Goal: Task Accomplishment & Management: Complete application form

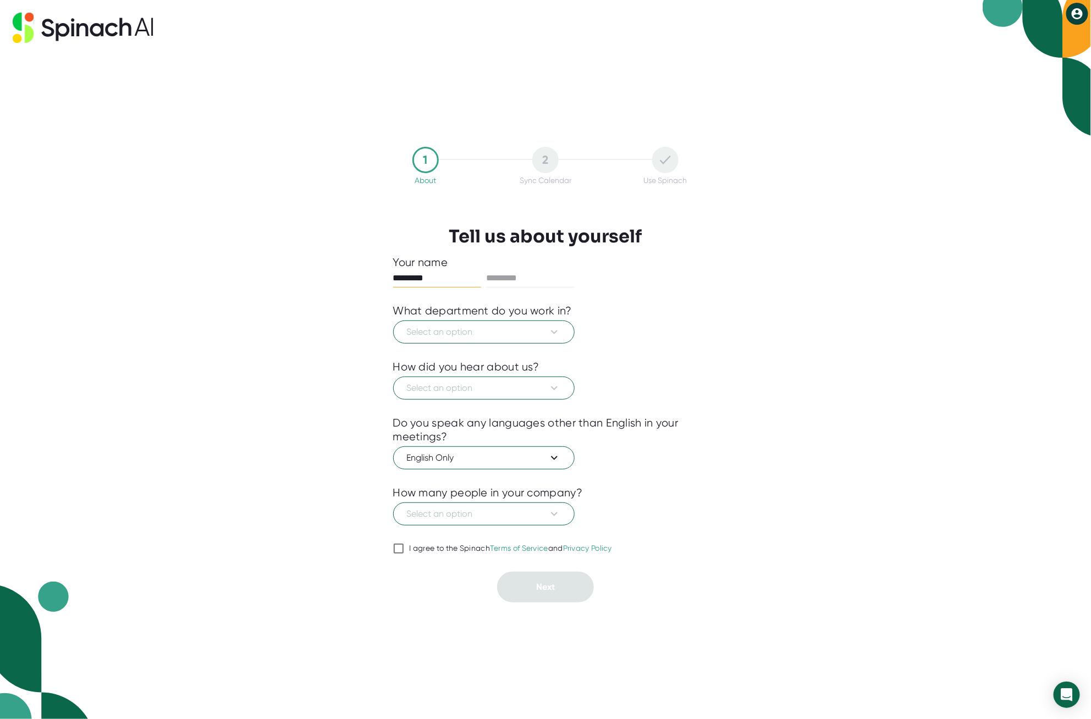
type input "*********"
type input "******"
click at [550, 333] on icon at bounding box center [554, 332] width 13 height 13
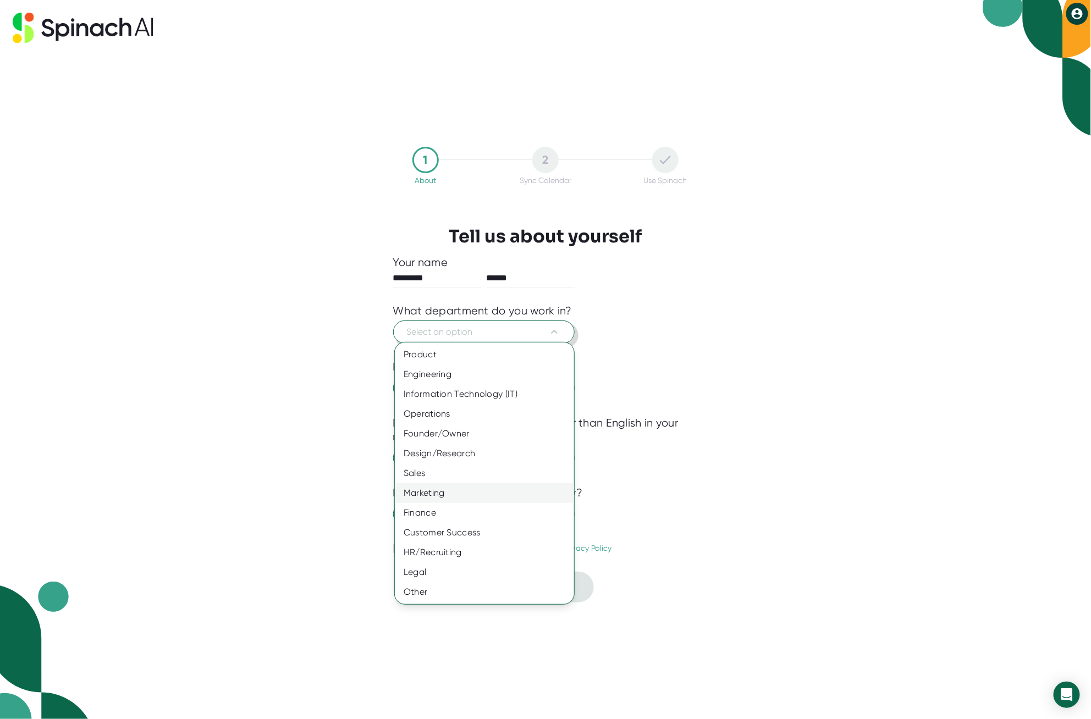
click at [508, 503] on div "Marketing" at bounding box center [484, 493] width 179 height 20
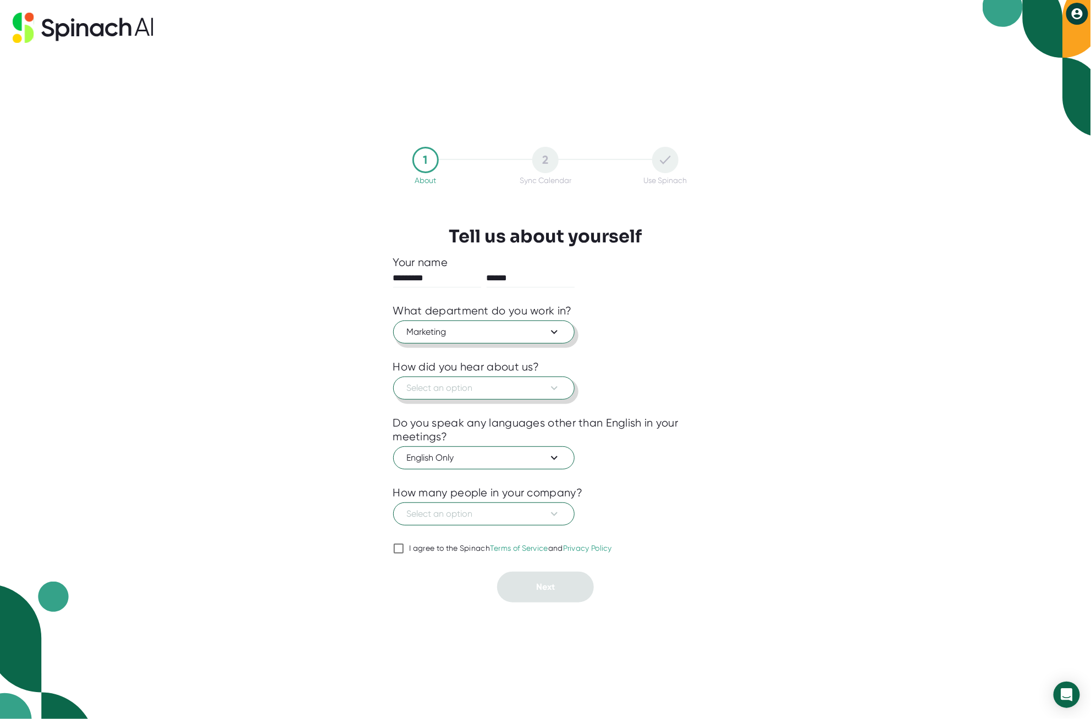
click at [561, 392] on button "Select an option" at bounding box center [483, 388] width 181 height 23
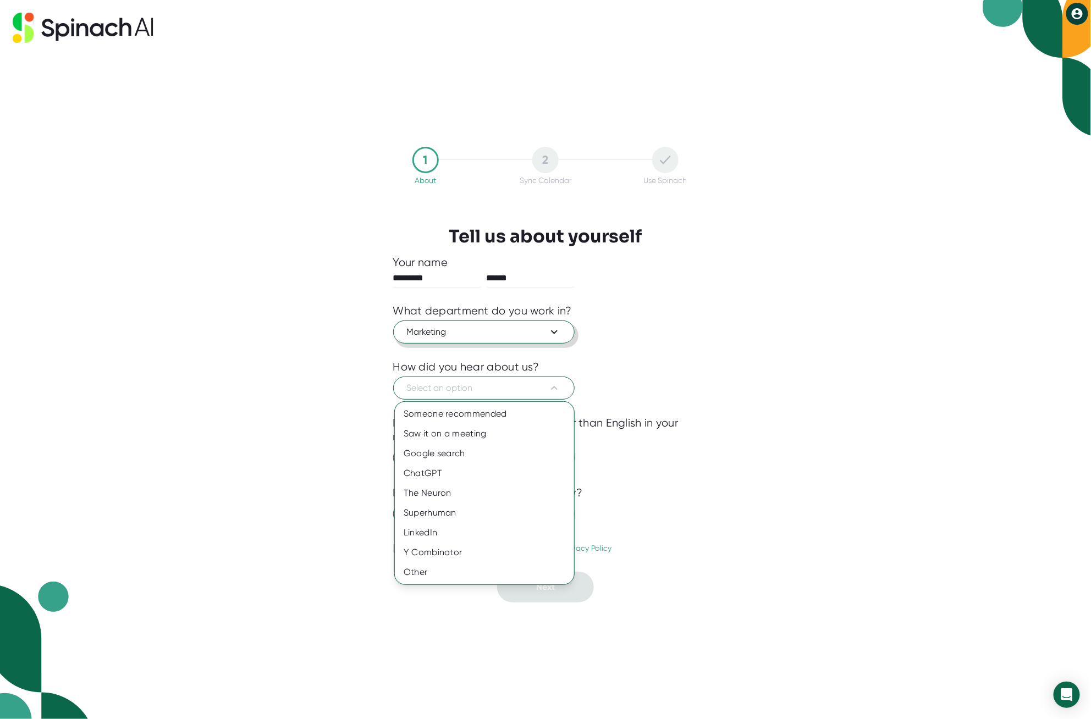
drag, startPoint x: 802, startPoint y: 387, endPoint x: 796, endPoint y: 390, distance: 6.1
click at [802, 387] on div at bounding box center [545, 359] width 1091 height 719
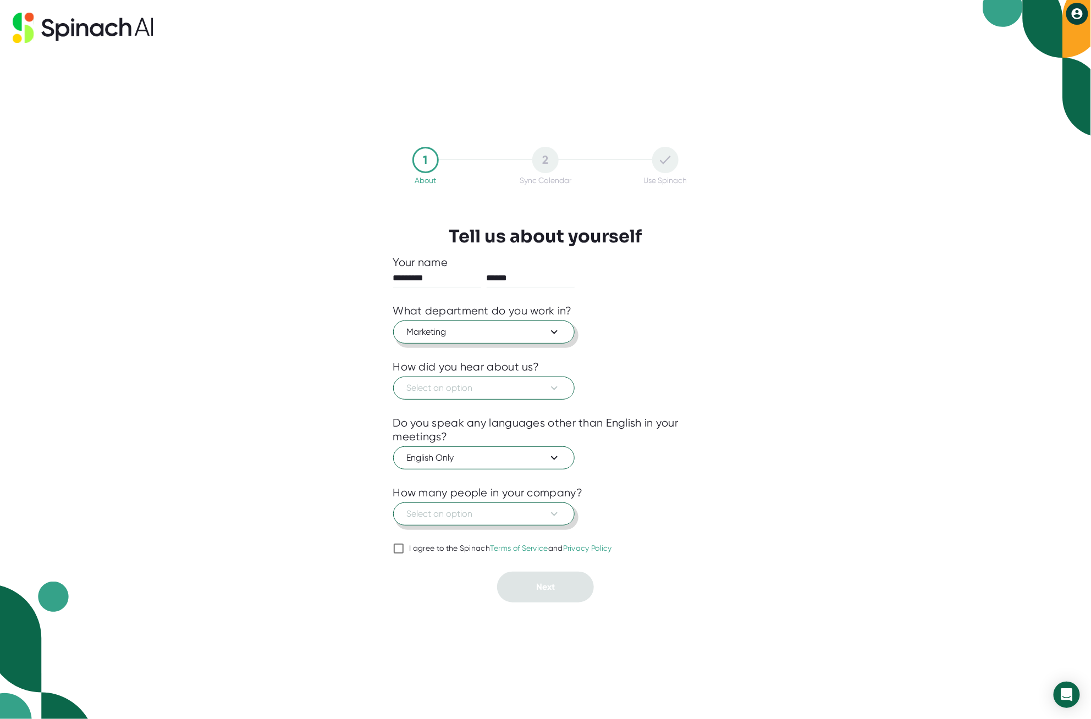
click at [548, 514] on icon at bounding box center [554, 514] width 13 height 13
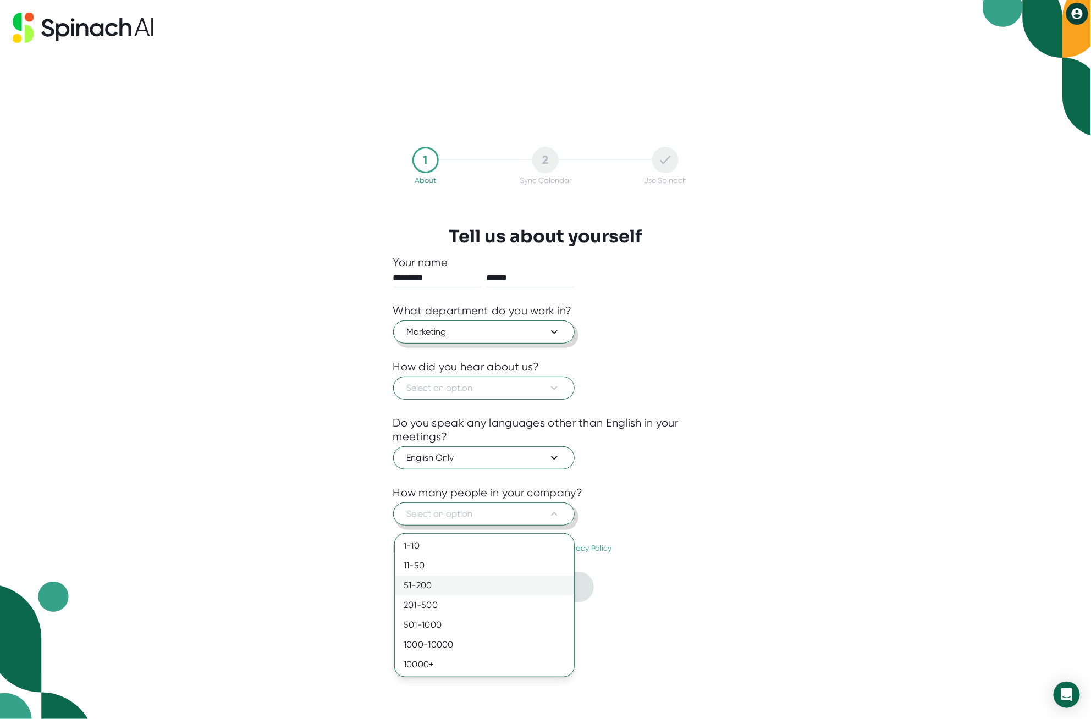
drag, startPoint x: 482, startPoint y: 593, endPoint x: 488, endPoint y: 592, distance: 6.1
click at [482, 593] on div "51-200" at bounding box center [484, 586] width 179 height 20
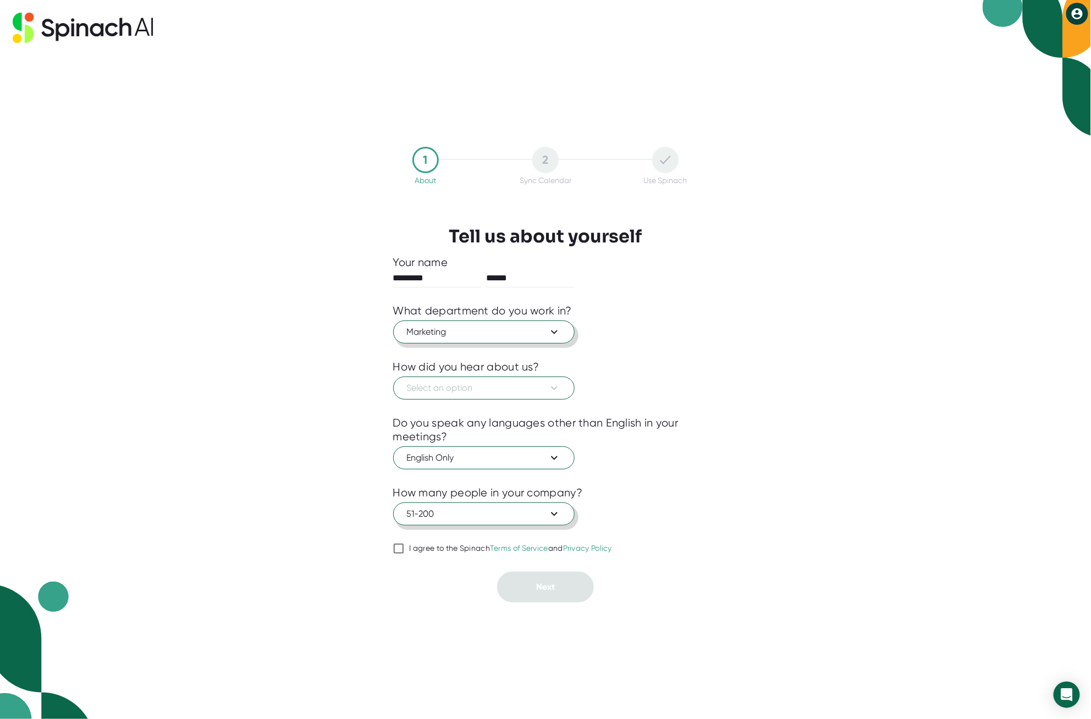
drag, startPoint x: 395, startPoint y: 555, endPoint x: 428, endPoint y: 564, distance: 34.3
click at [399, 555] on input "I agree to the Spinach Terms of Service and Privacy Policy" at bounding box center [398, 548] width 11 height 13
checkbox input "true"
click at [497, 382] on span "Select an option" at bounding box center [484, 388] width 154 height 13
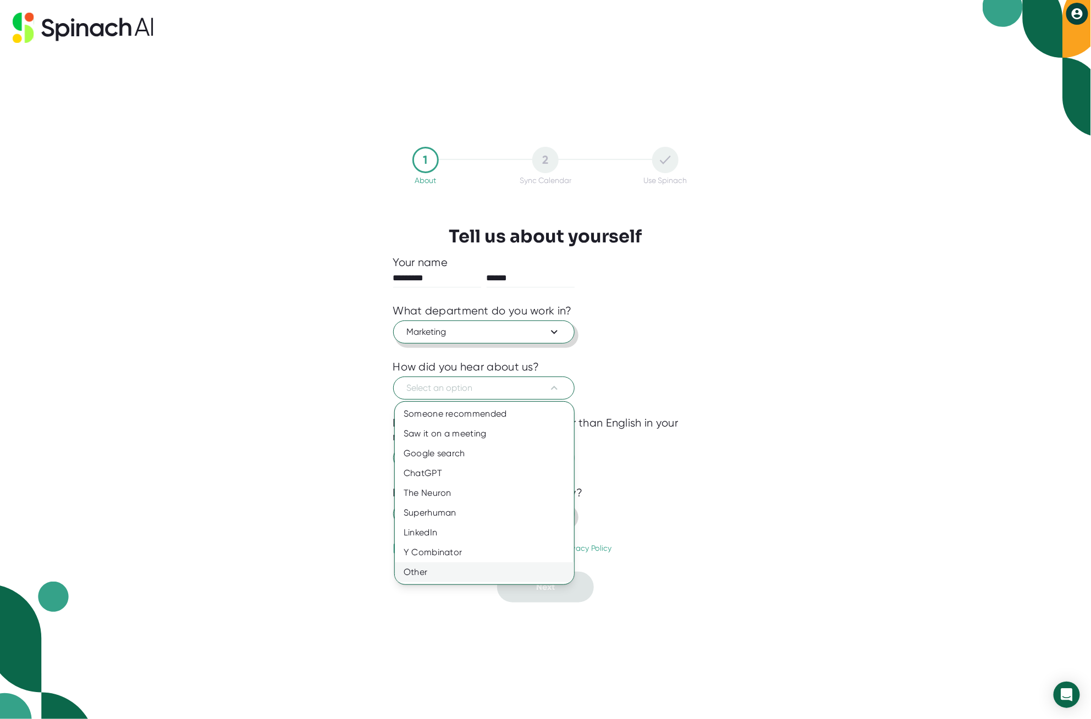
drag, startPoint x: 442, startPoint y: 604, endPoint x: 450, endPoint y: 603, distance: 8.3
click at [444, 582] on div "Other" at bounding box center [484, 573] width 179 height 20
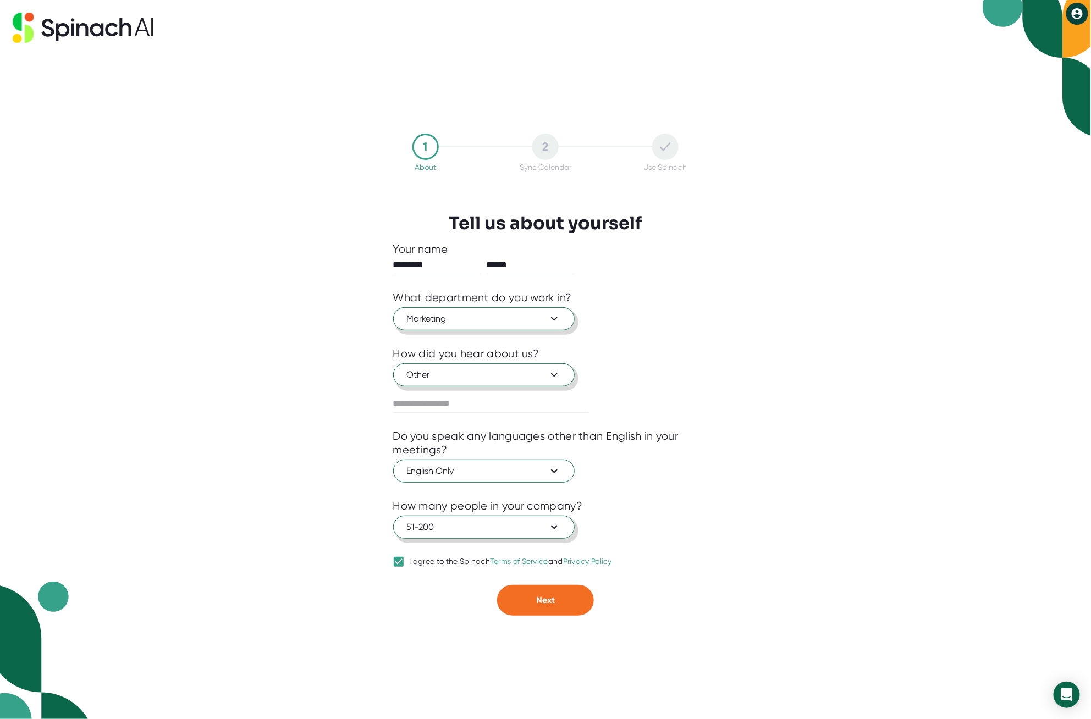
click at [559, 373] on icon at bounding box center [554, 374] width 13 height 13
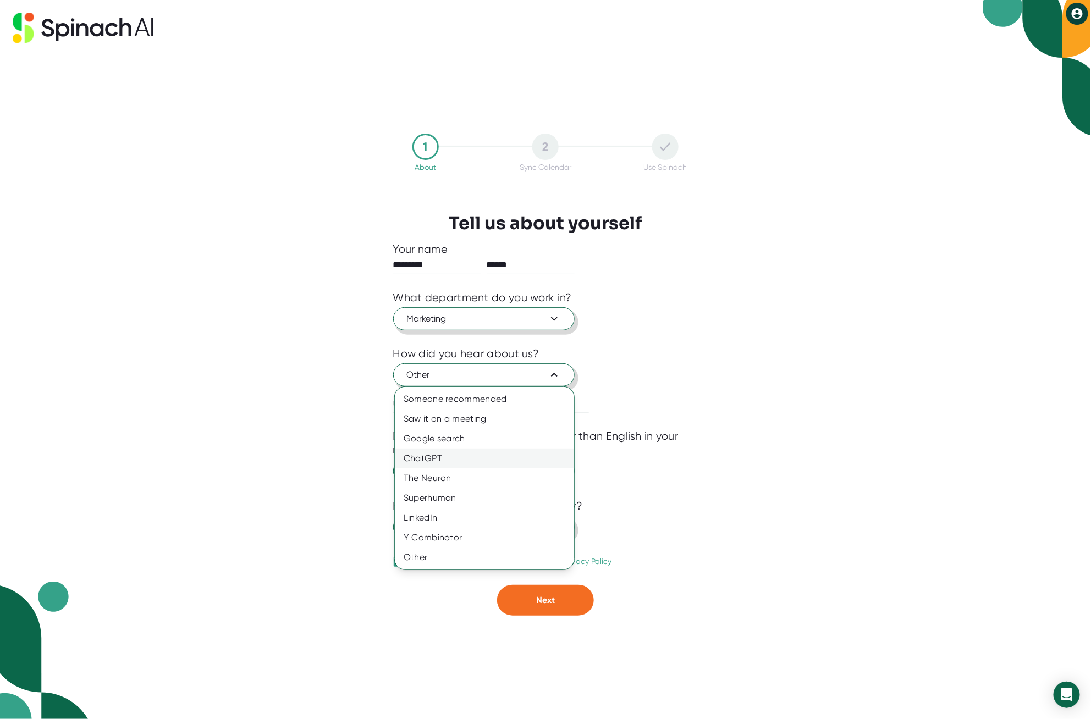
drag, startPoint x: 528, startPoint y: 423, endPoint x: 548, endPoint y: 461, distance: 42.8
click at [530, 424] on div "Saw it on a meeting" at bounding box center [484, 419] width 179 height 20
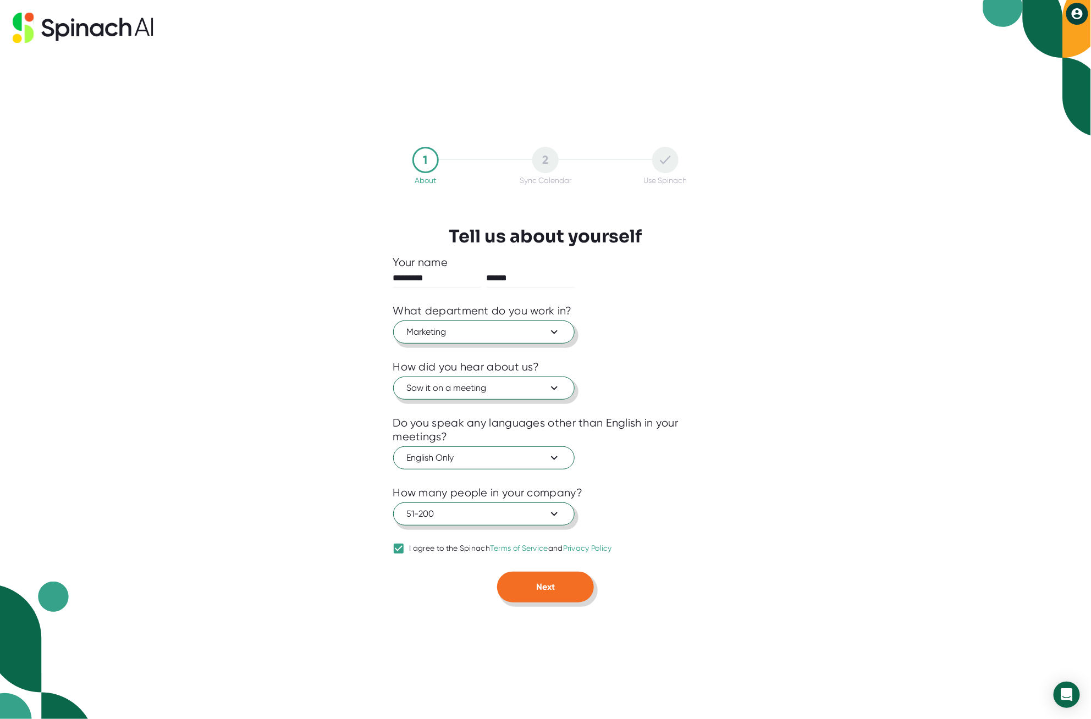
click at [575, 596] on button "Next" at bounding box center [545, 587] width 97 height 31
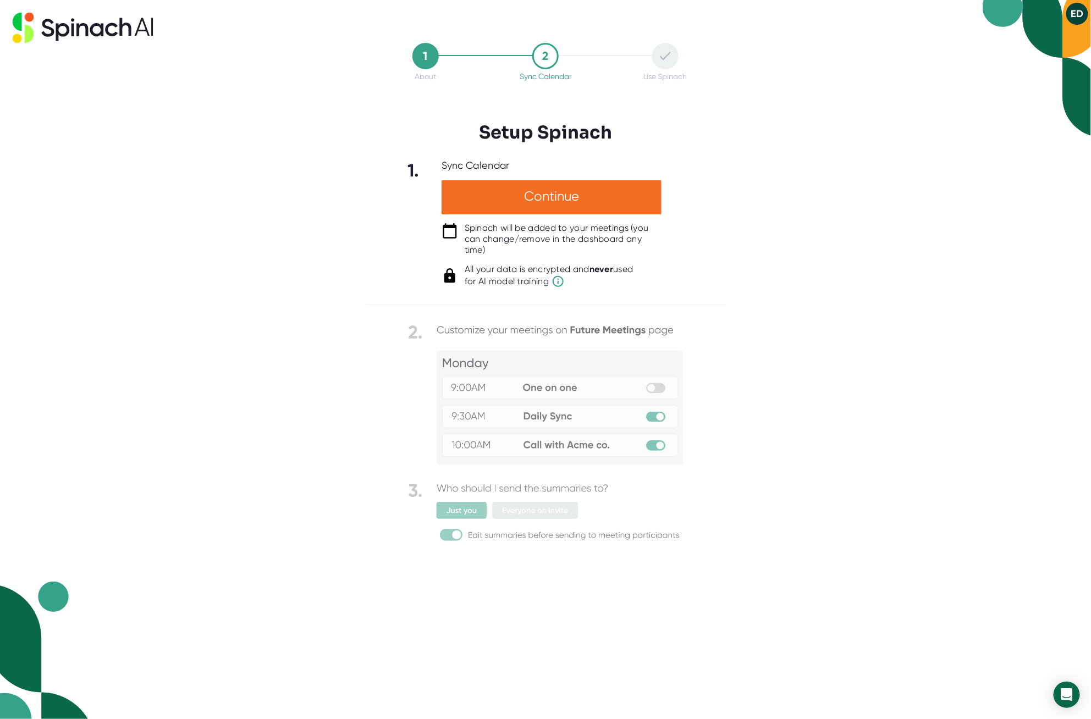
click at [928, 310] on div "1 About 2 Sync Calendar Use Spinach Setup Spinach 1. Sync Calendar Continue Spi…" at bounding box center [545, 359] width 1091 height 719
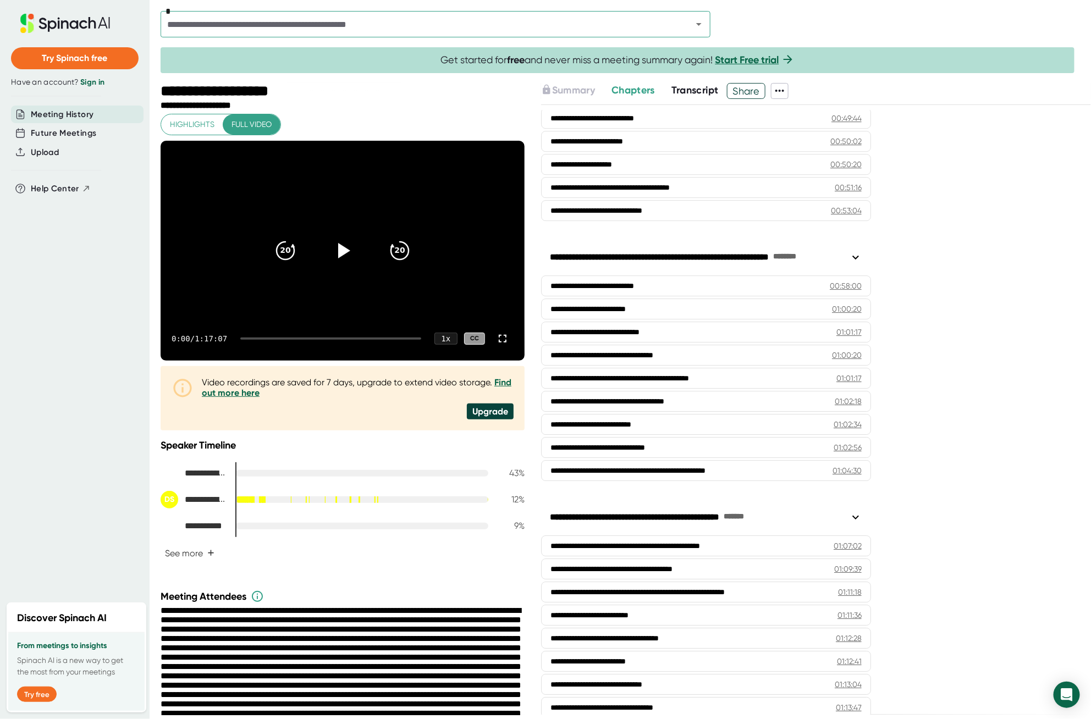
scroll to position [1732, 0]
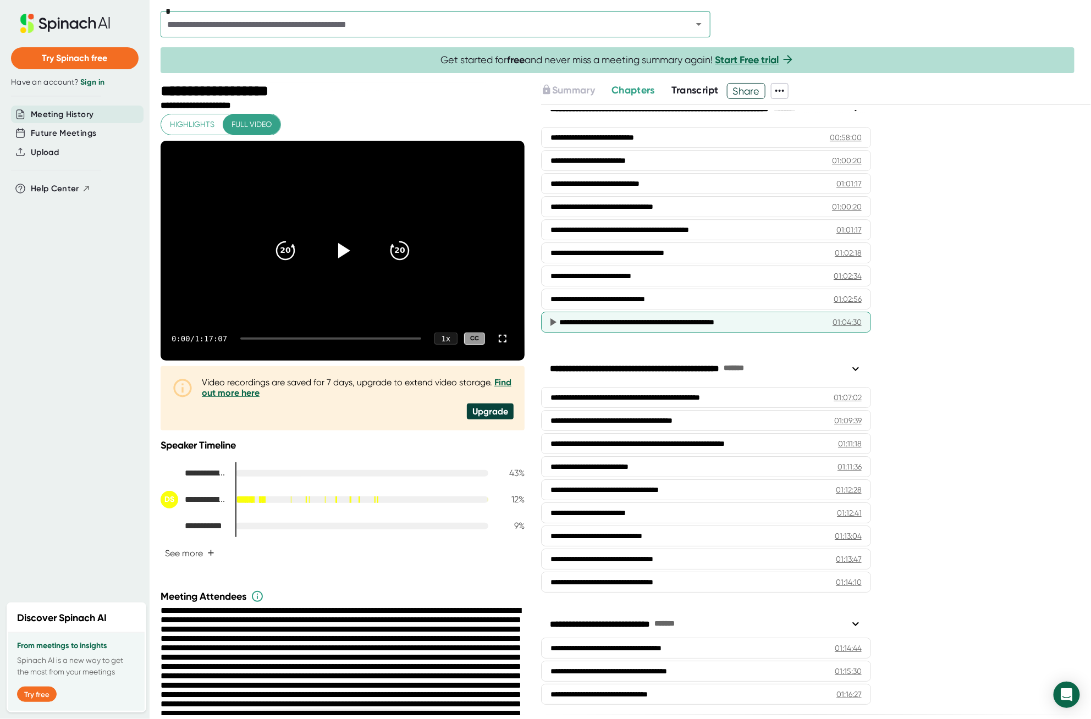
click at [855, 323] on div "01:04:30" at bounding box center [847, 322] width 29 height 11
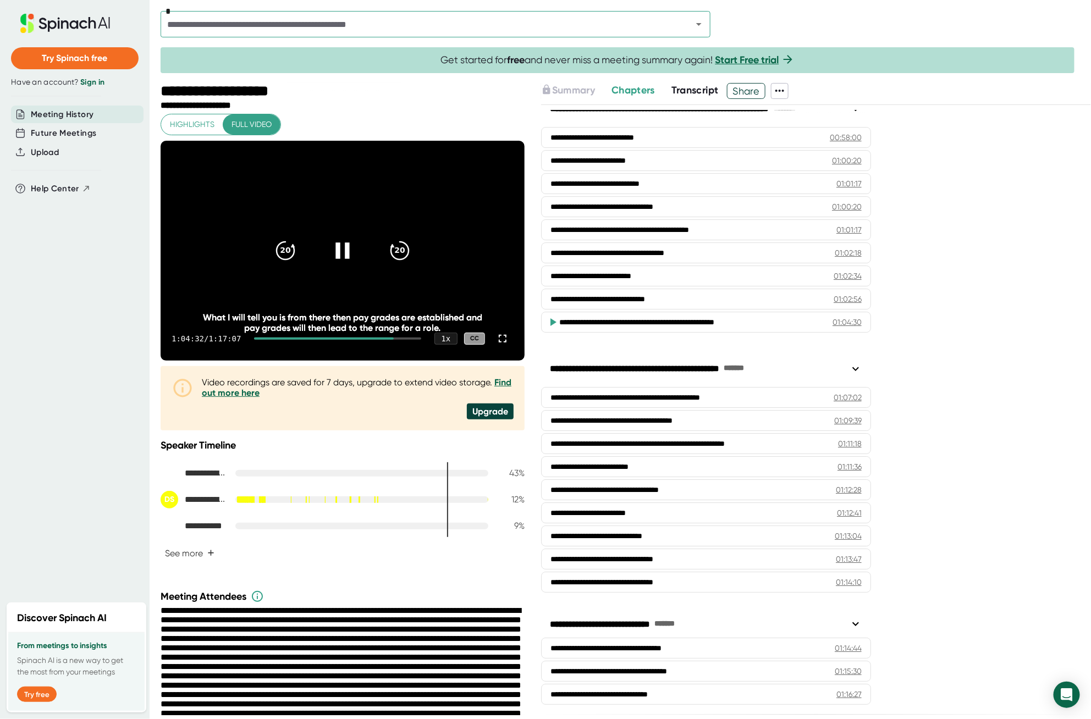
click at [337, 254] on icon at bounding box center [342, 251] width 14 height 16
click at [703, 96] on span "Transcript" at bounding box center [694, 90] width 47 height 12
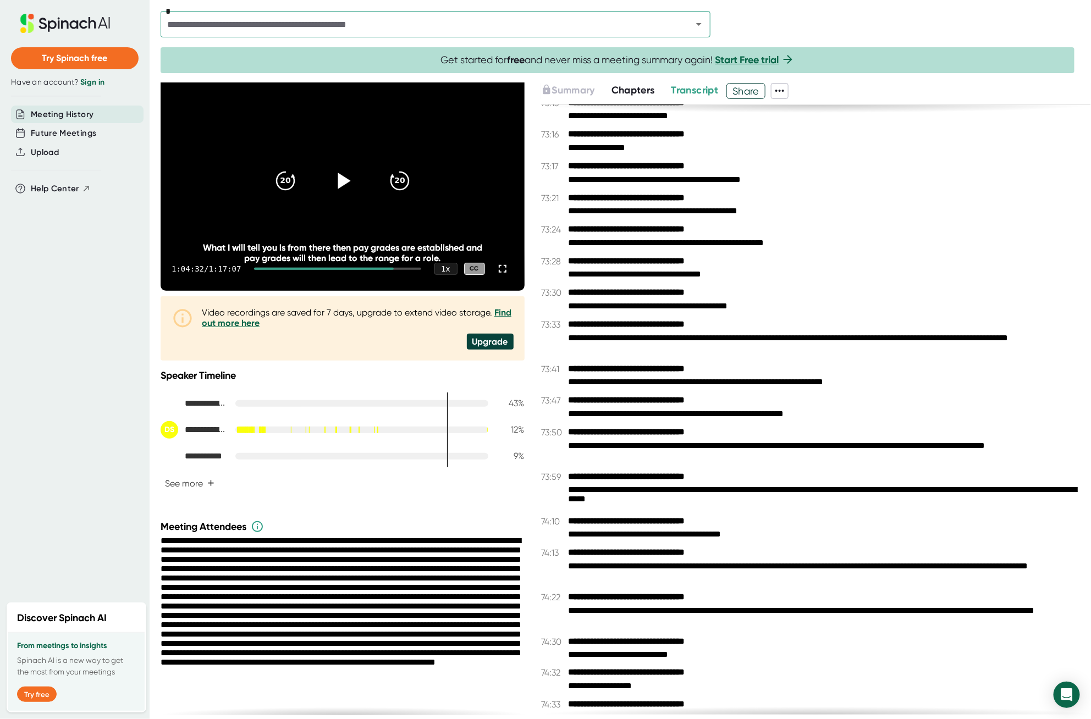
scroll to position [28462, 0]
